Goal: Obtain resource: Download file/media

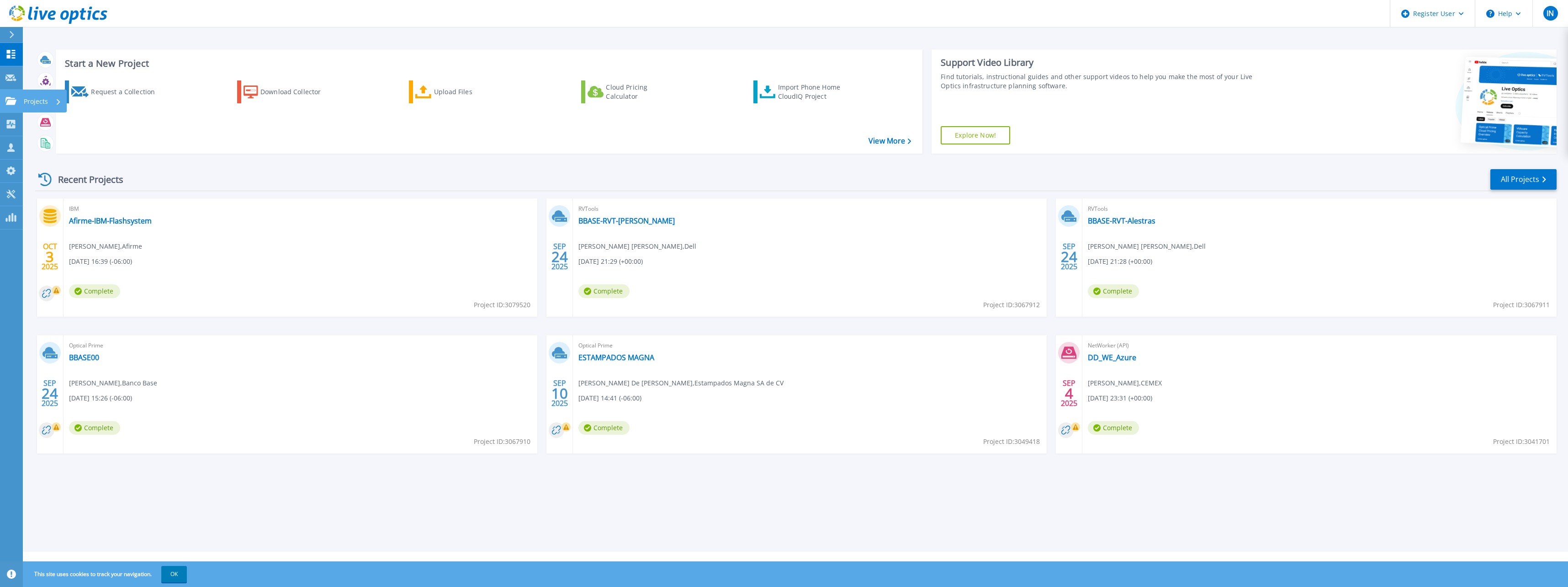
drag, startPoint x: 41, startPoint y: 98, endPoint x: 48, endPoint y: 104, distance: 9.2
click at [41, 98] on p "Projects" at bounding box center [36, 101] width 24 height 24
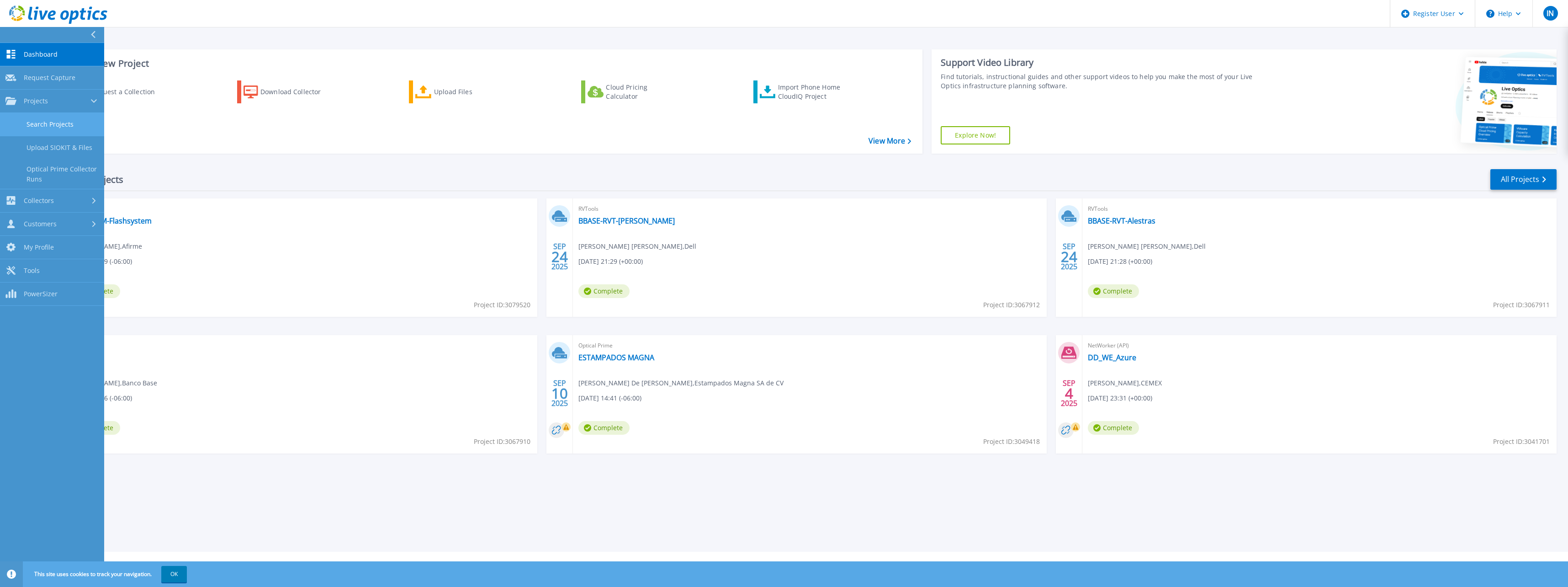
click at [54, 126] on link "Search Projects" at bounding box center [52, 124] width 104 height 23
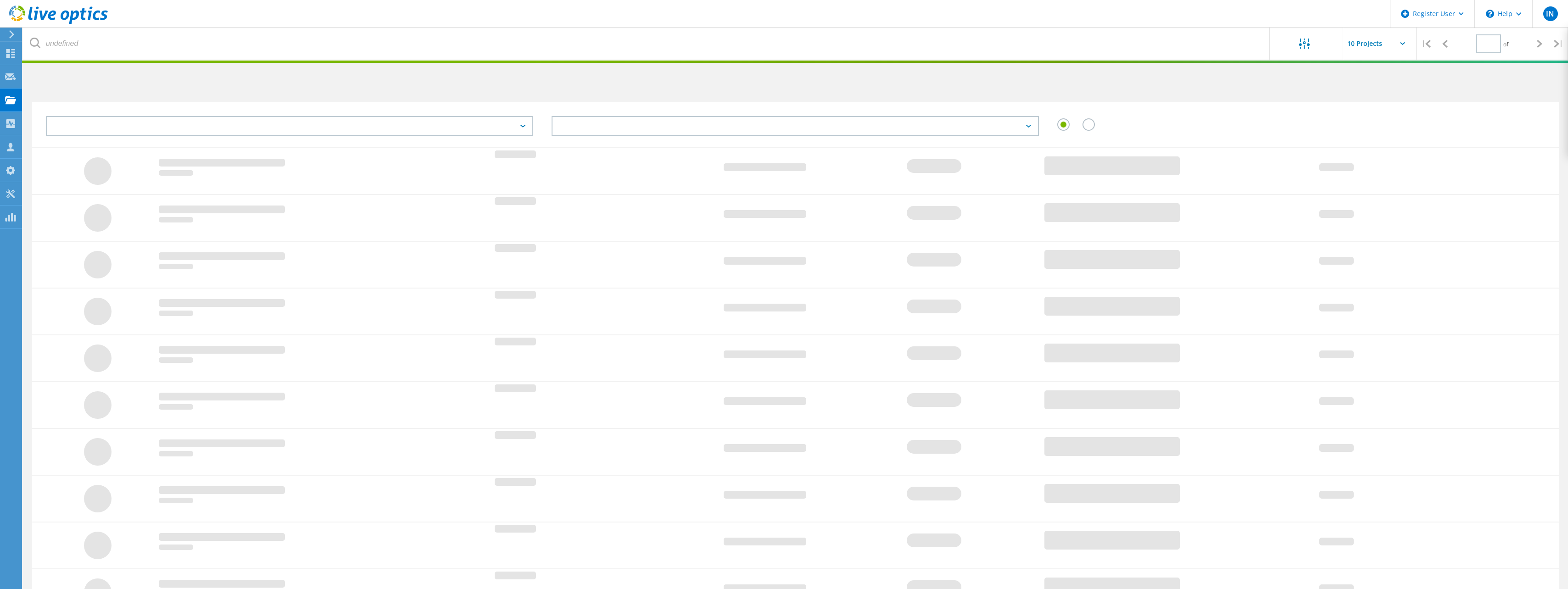
type input "1"
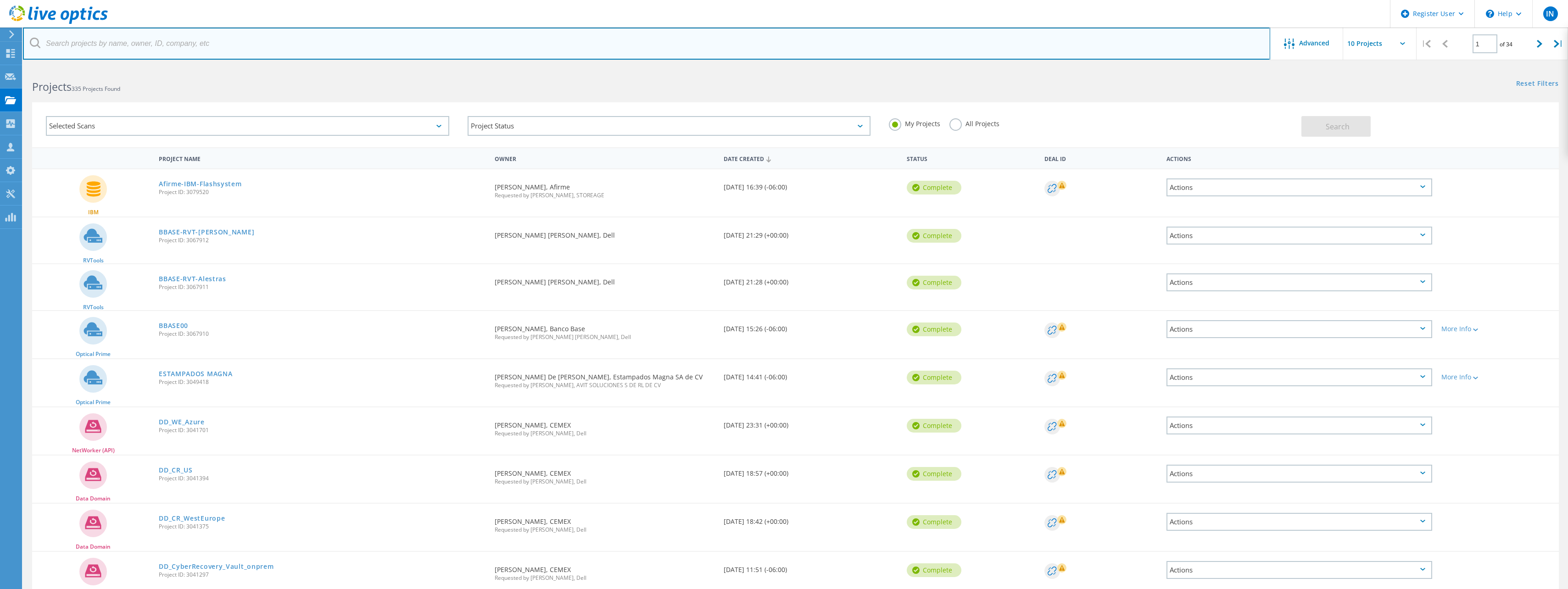
click at [344, 52] on input "text" at bounding box center [647, 43] width 1247 height 32
type input "cemex"
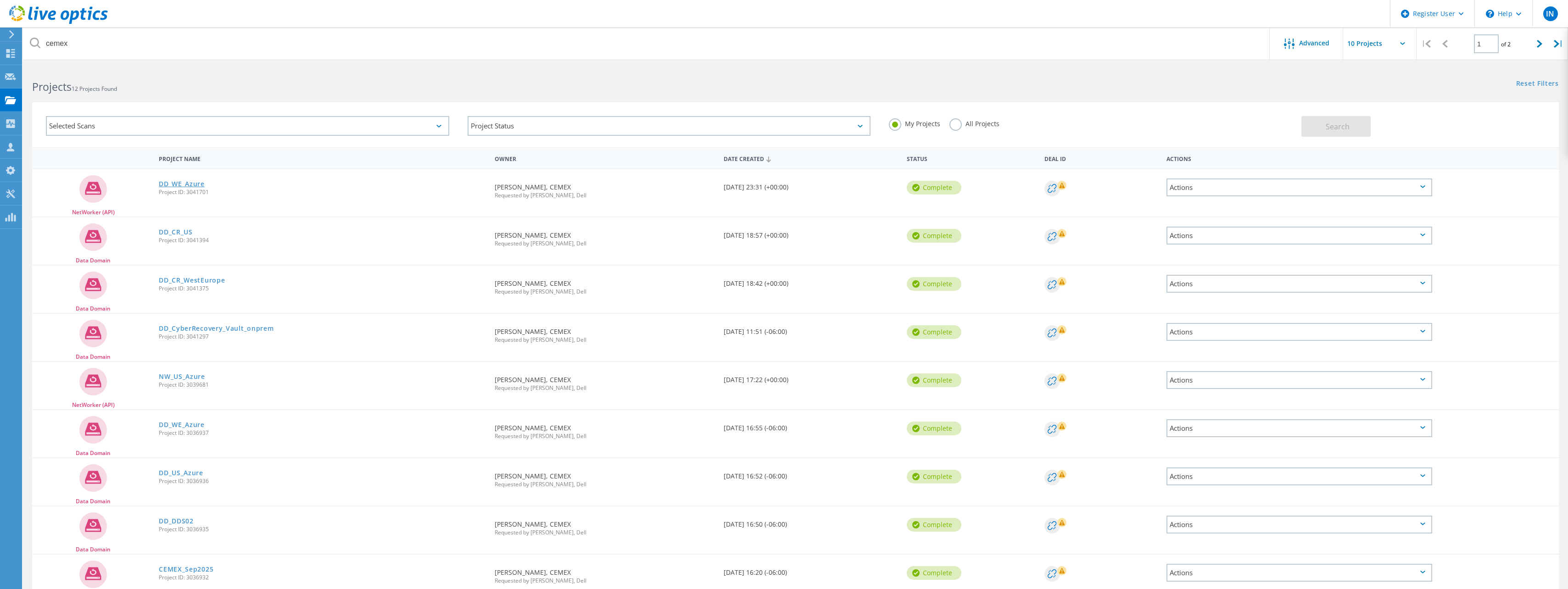
click at [184, 183] on link "DD_WE_Azure" at bounding box center [182, 184] width 46 height 7
click at [182, 232] on link "DD_CR_US" at bounding box center [176, 232] width 34 height 7
click at [178, 280] on link "DD_CR_WestEurope" at bounding box center [192, 280] width 66 height 7
click at [218, 327] on link "DD_CyberRecovery_Vault_onprem" at bounding box center [216, 328] width 115 height 7
click at [190, 379] on link "NW_US_Azure" at bounding box center [182, 376] width 46 height 7
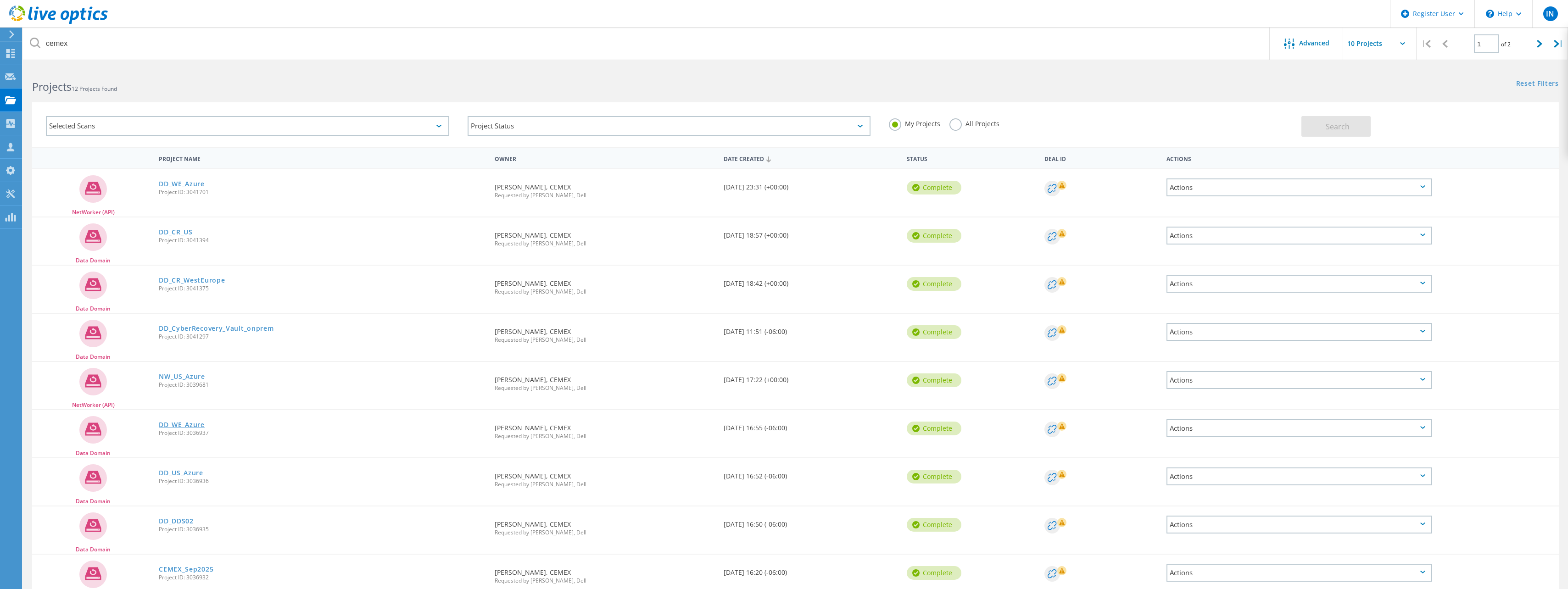
click at [179, 422] on link "DD_WE_Azure" at bounding box center [182, 425] width 46 height 7
click at [174, 473] on link "DD_US_Azure" at bounding box center [181, 473] width 45 height 7
click at [180, 521] on link "DD_DDS02" at bounding box center [176, 521] width 35 height 7
click at [203, 569] on link "CEMEX_Sep2025" at bounding box center [186, 569] width 54 height 7
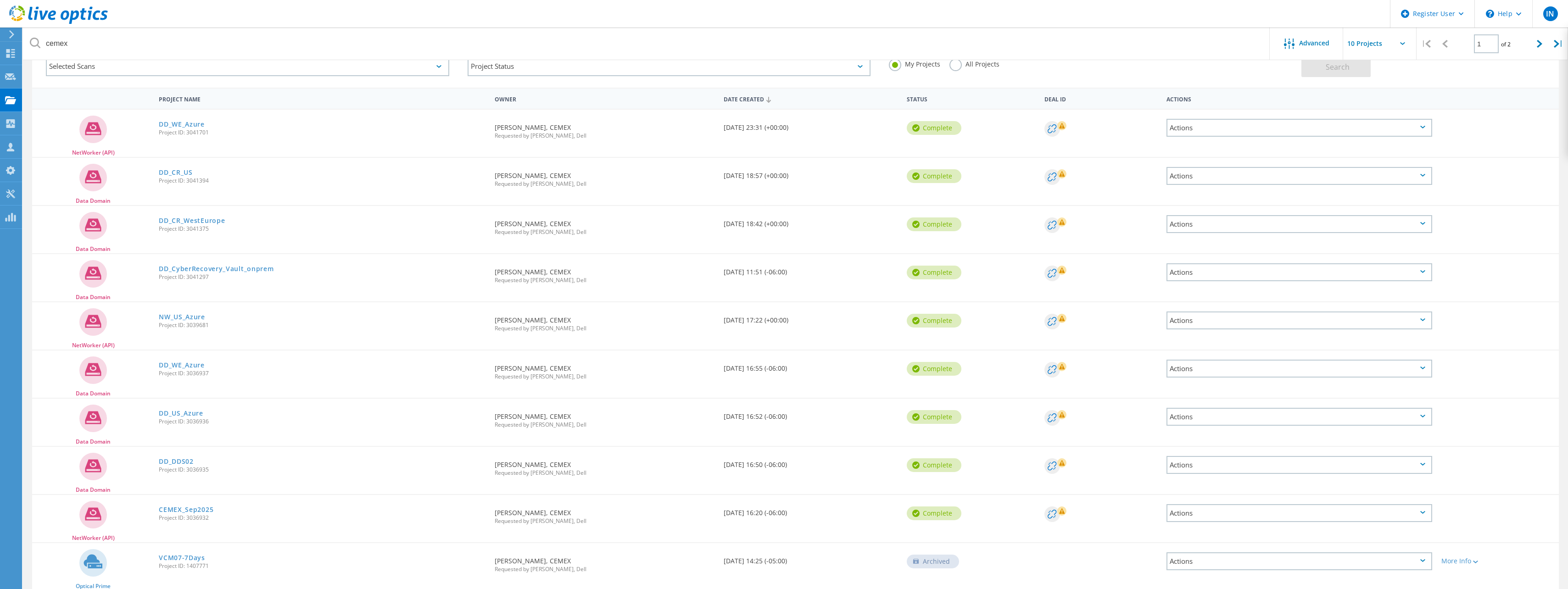
scroll to position [46, 0]
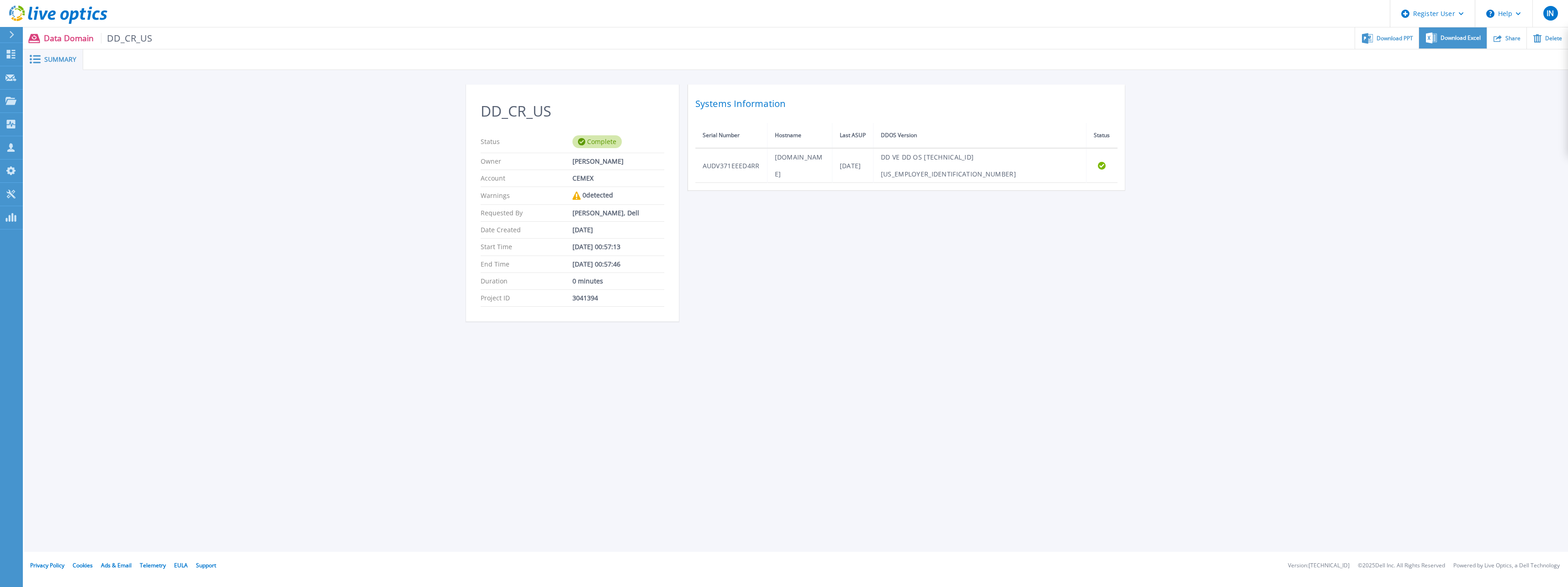
click at [1435, 40] on icon at bounding box center [1434, 41] width 2 height 1
click at [1314, 116] on div "DD_CR_US Status Complete Owner Jose Guadalupe Flores Account CEMEX Warnings 0 d…" at bounding box center [796, 208] width 1544 height 276
click at [1386, 40] on span "Download PPT" at bounding box center [1395, 38] width 37 height 5
click at [1267, 127] on div "DD_CR_US Status Complete Owner Jose Guadalupe Flores Account CEMEX Warnings 0 d…" at bounding box center [796, 208] width 1544 height 276
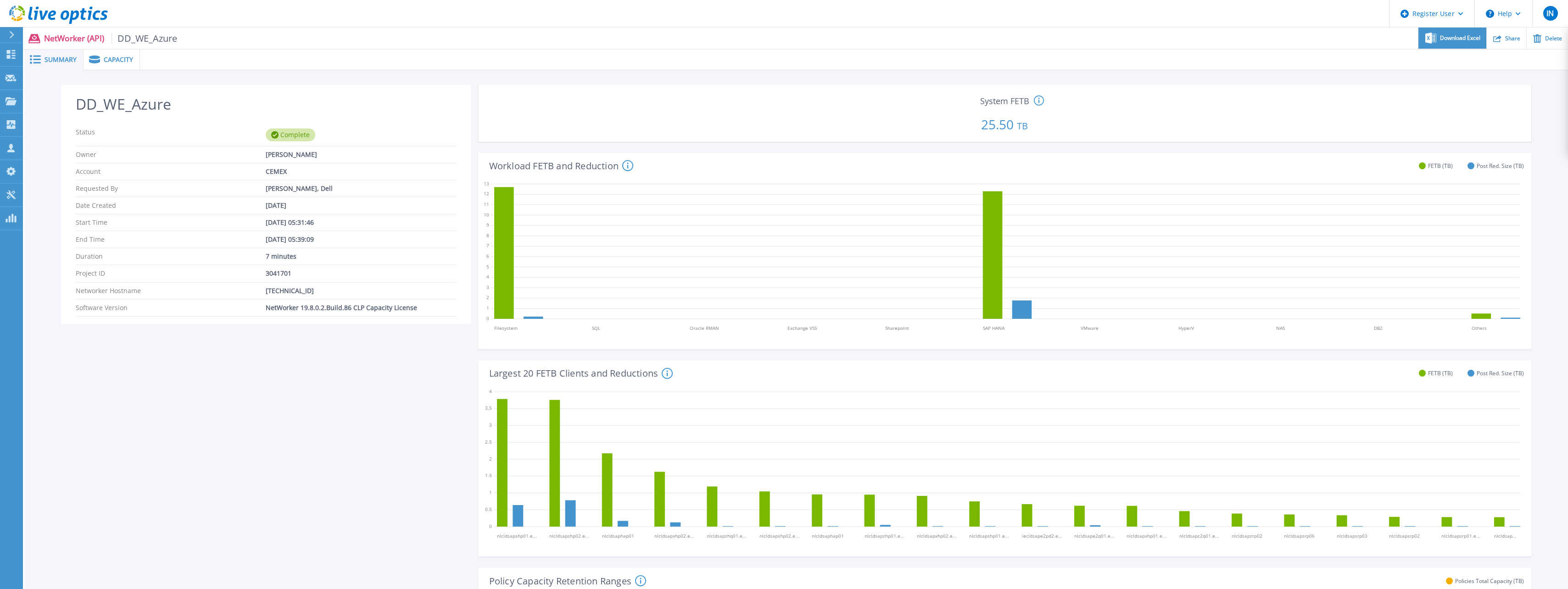
click at [1462, 37] on span "Download Excel" at bounding box center [1460, 38] width 40 height 5
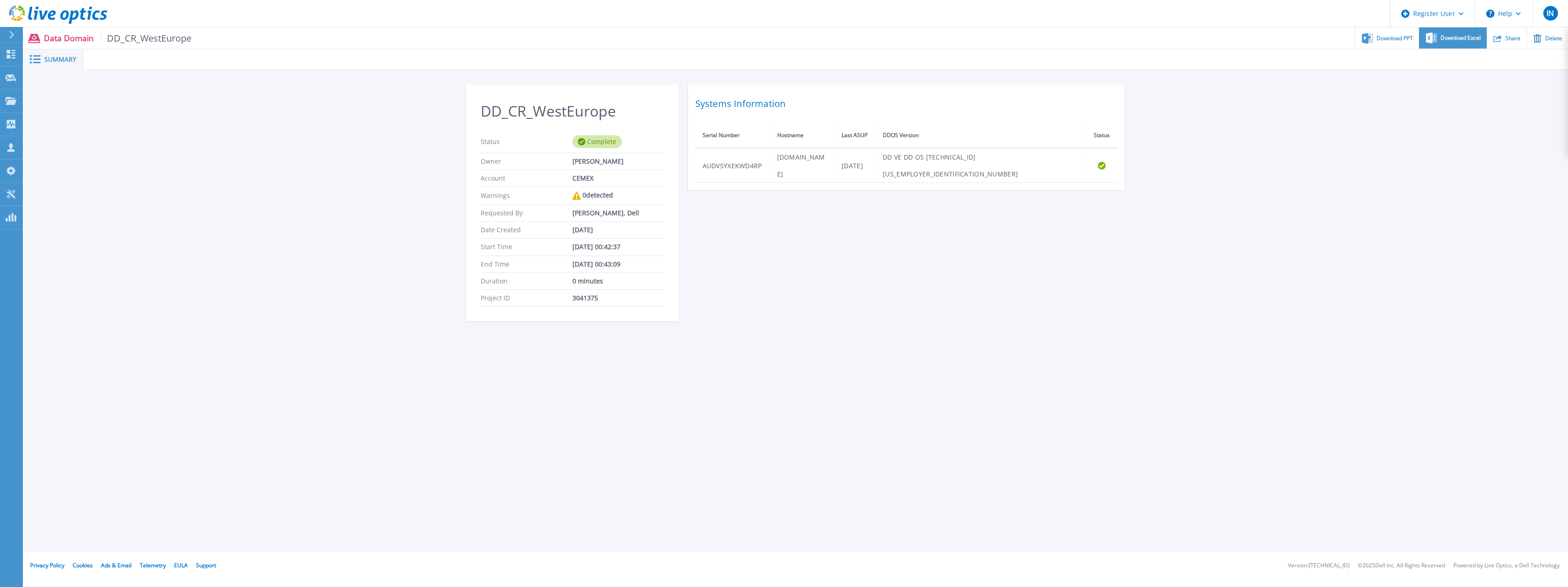
click at [1437, 38] on icon at bounding box center [1432, 38] width 11 height 11
click at [1242, 125] on div "DD_CR_WestEurope Status Complete Owner Jose Guadalupe Flores Account CEMEX Warn…" at bounding box center [796, 208] width 1544 height 276
click at [1374, 38] on div "Download PPT" at bounding box center [1387, 38] width 63 height 21
click at [1457, 40] on span "Download Excel" at bounding box center [1461, 38] width 40 height 5
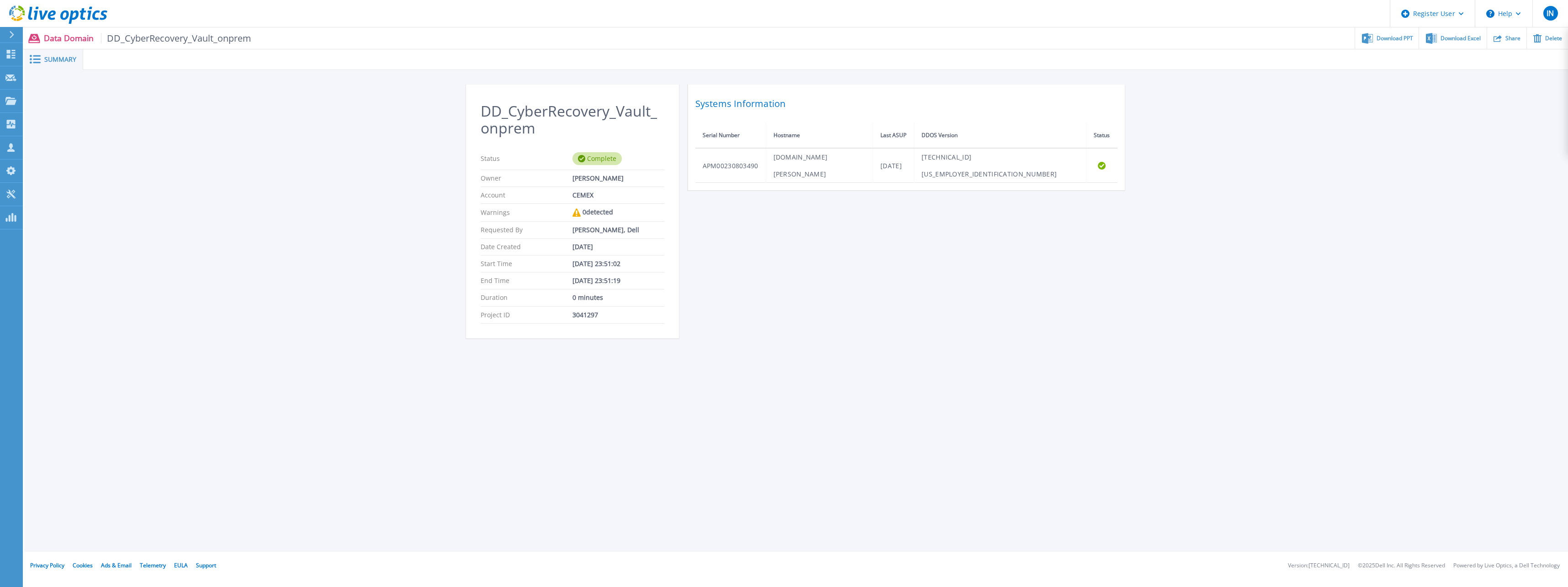
click at [1278, 127] on div "DD_CyberRecovery_Vault_onprem Status Complete Owner [PERSON_NAME] Account CEMEX…" at bounding box center [796, 216] width 1544 height 293
click at [1388, 43] on div "Download PPT" at bounding box center [1387, 38] width 63 height 21
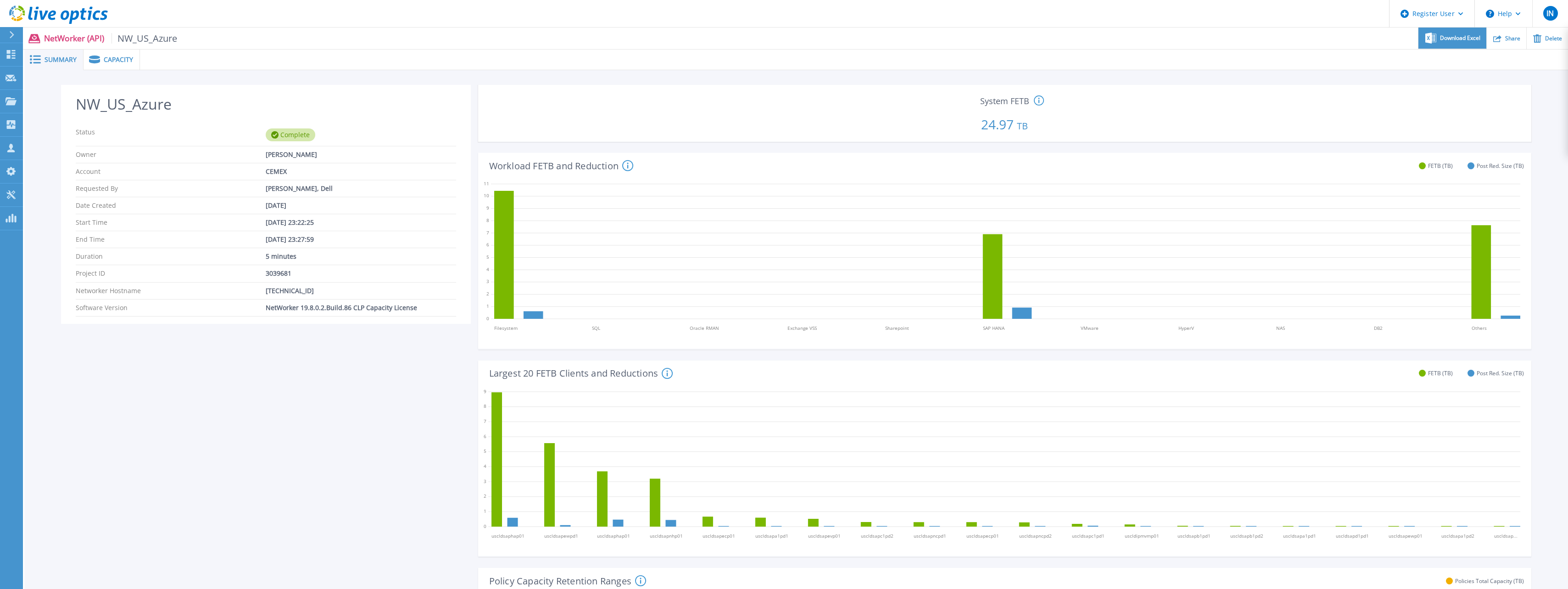
click at [1447, 40] on span "Download Excel" at bounding box center [1460, 38] width 40 height 5
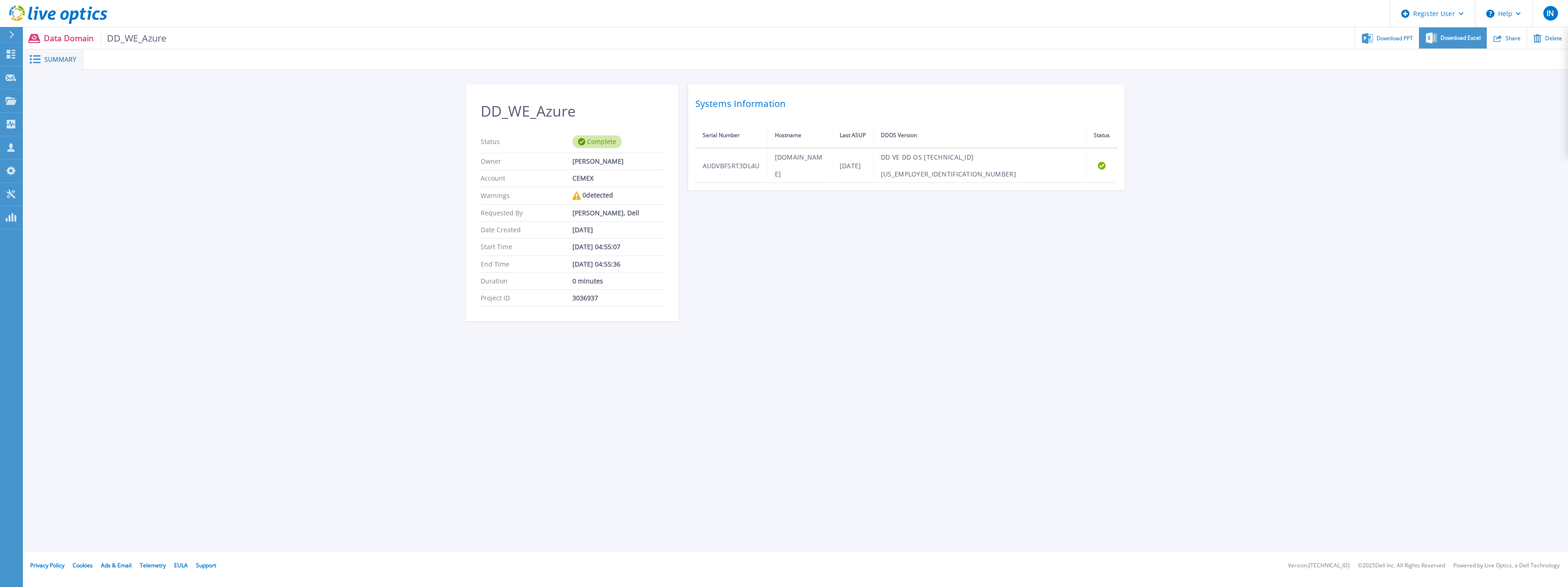
click at [1452, 36] on span "Download Excel" at bounding box center [1461, 38] width 40 height 5
click at [1274, 122] on div "DD_WE_Azure Status Complete Owner Jose Guadalupe Flores Account CEMEX Warnings …" at bounding box center [796, 208] width 1544 height 276
click at [1383, 41] on span "Download PPT" at bounding box center [1395, 38] width 37 height 5
click at [1441, 36] on span "Download Excel" at bounding box center [1461, 38] width 40 height 5
click at [1248, 120] on div "DD_US_Azure Status Complete Owner Jose Guadalupe Flores Account CEMEX Warnings …" at bounding box center [796, 208] width 1544 height 276
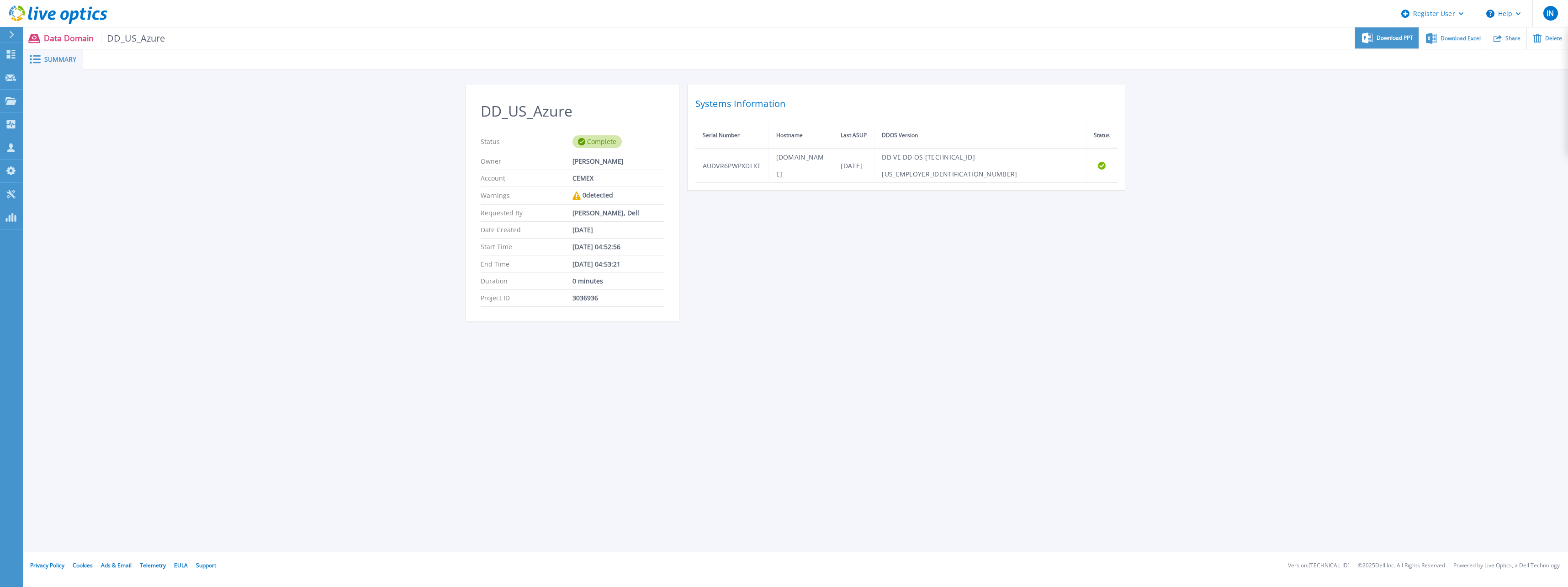
click at [1395, 38] on span "Download PPT" at bounding box center [1395, 38] width 37 height 5
click at [1446, 37] on span "Download Excel" at bounding box center [1461, 38] width 40 height 5
click at [1242, 107] on div "DD_DDS02 Status Complete Owner [PERSON_NAME] Account CEMEX Warnings 0 detected …" at bounding box center [796, 208] width 1544 height 276
click at [1391, 43] on div "Download PPT" at bounding box center [1387, 38] width 63 height 21
click at [1195, 104] on div "DD_DDS02 Status Complete Owner Jose Guadalupe Flores Account CEMEX Warnings 0 d…" at bounding box center [796, 208] width 1544 height 276
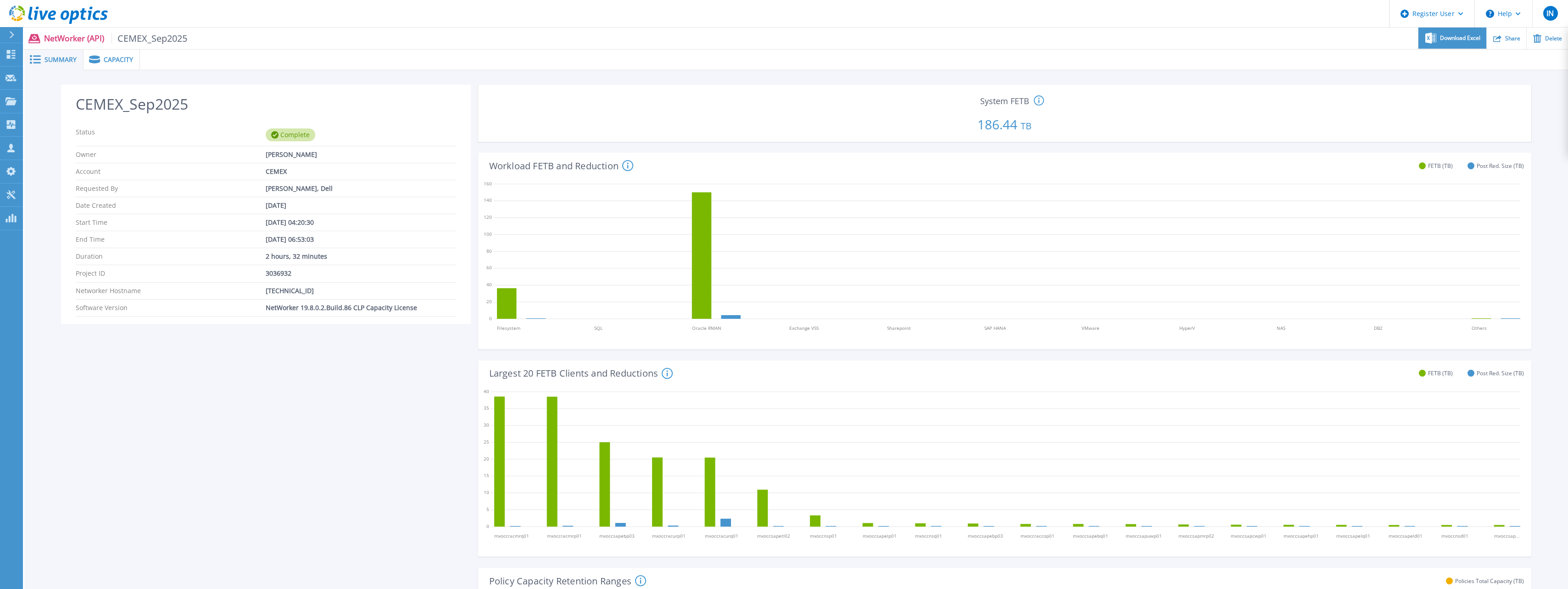
click at [1447, 37] on span "Download Excel" at bounding box center [1460, 38] width 40 height 5
